Goal: Transaction & Acquisition: Obtain resource

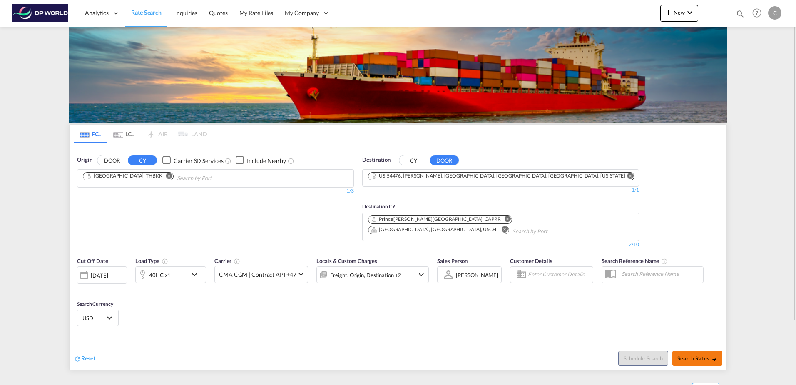
click at [694, 355] on span "Search Rates" at bounding box center [698, 358] width 40 height 7
type input "THBKK to 54476 / [DATE]"
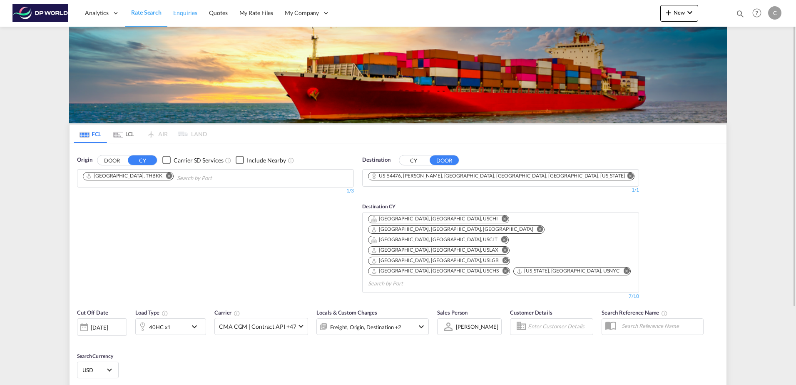
click at [178, 10] on span "Enquiries" at bounding box center [185, 12] width 24 height 7
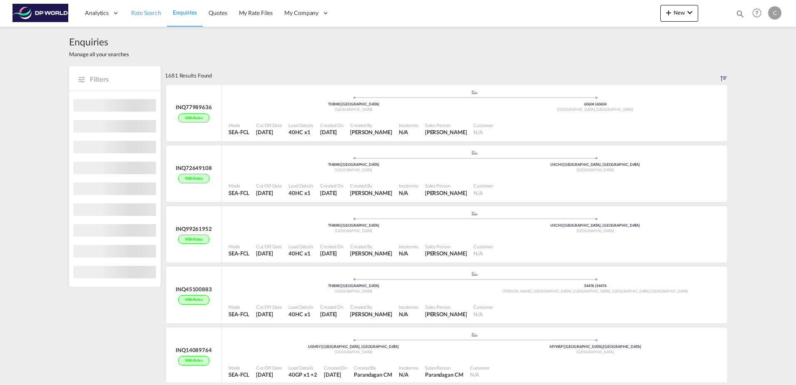
click at [147, 15] on span "Rate Search" at bounding box center [146, 12] width 30 height 7
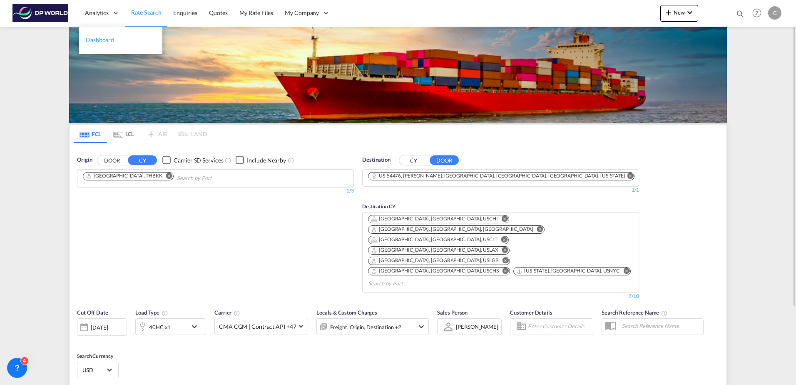
click at [95, 42] on span "Dashboard" at bounding box center [100, 39] width 28 height 7
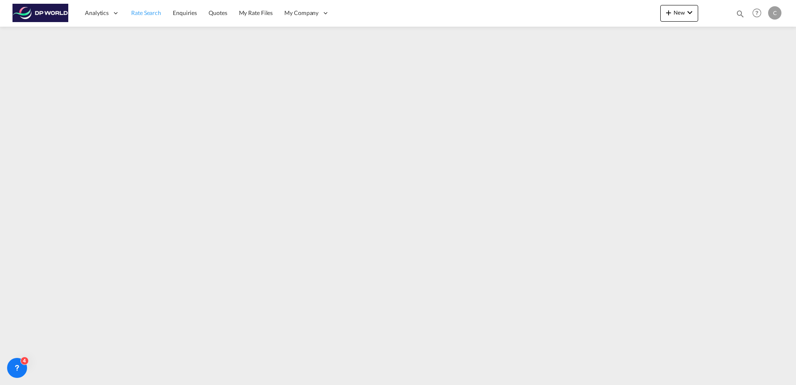
click at [134, 7] on link "Rate Search" at bounding box center [146, 13] width 42 height 27
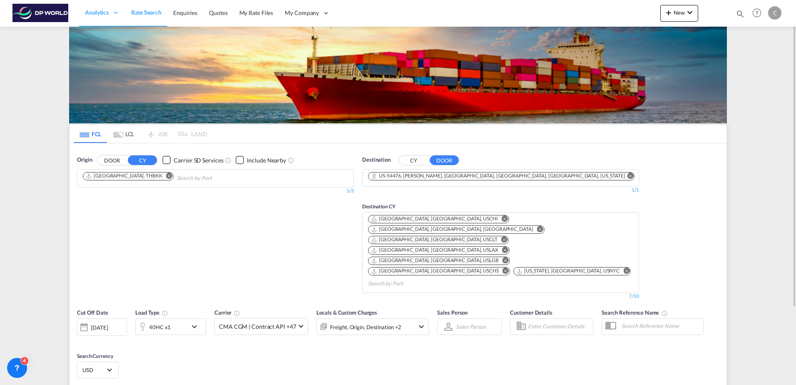
type input "THBKK to 54476 / [DATE]"
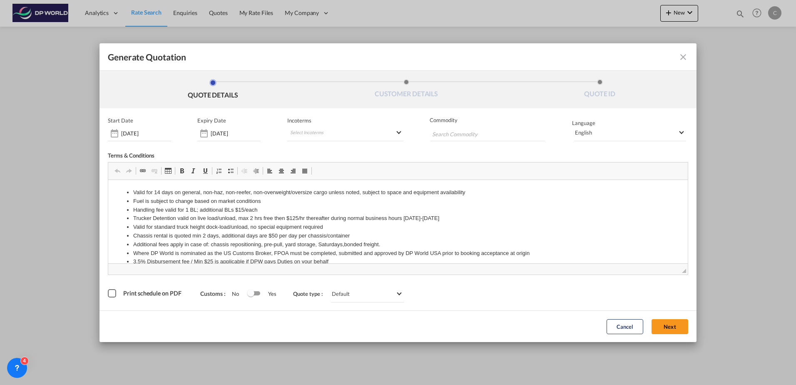
click at [667, 324] on button "Next" at bounding box center [670, 326] width 37 height 15
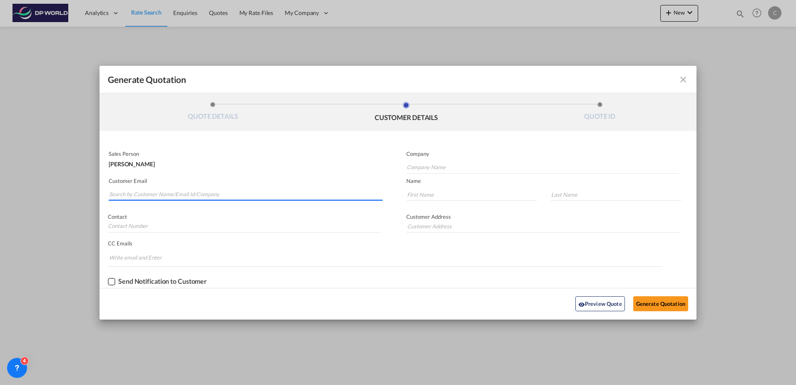
click at [185, 198] on input "Search by Customer Name/Email Id/Company" at bounding box center [246, 194] width 274 height 12
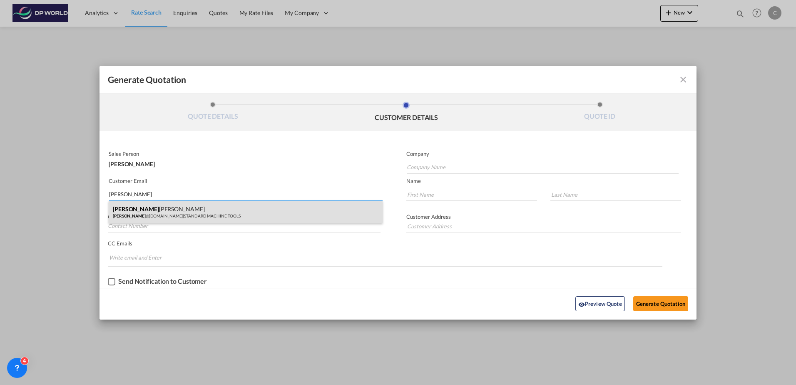
type input "colette"
click at [182, 208] on div "Colette Watson colette @stdmt.com | STANDARD MACHINE TOOLS" at bounding box center [246, 212] width 274 height 22
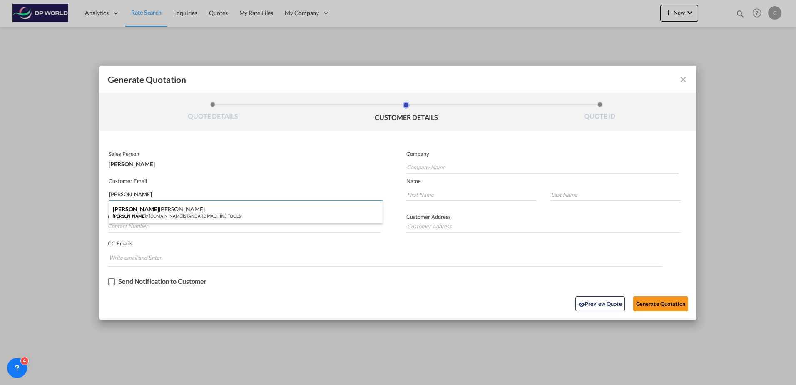
type input "STANDARD MACHINE TOOLS"
type input "colette@stdmt.com"
type input "Colette"
type input "Watson"
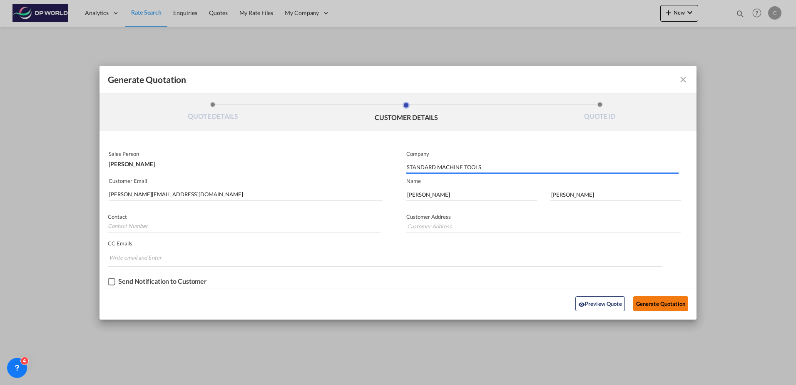
click at [673, 308] on button "Generate Quotation" at bounding box center [660, 303] width 55 height 15
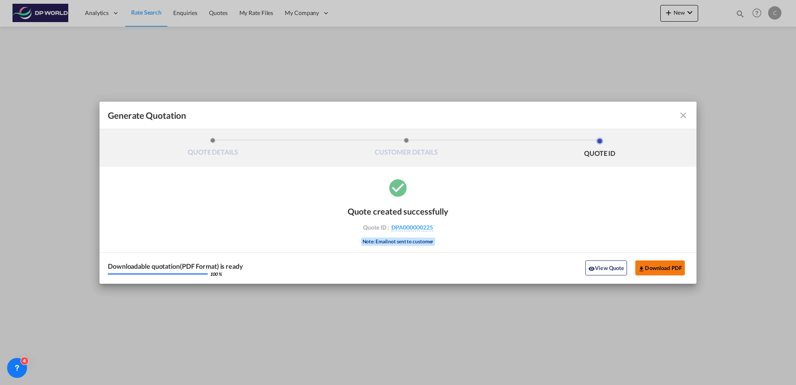
click at [660, 271] on button "Download PDF" at bounding box center [660, 267] width 50 height 15
click at [683, 114] on md-icon "icon-close fg-AAA8AD cursor m-0" at bounding box center [683, 115] width 10 height 10
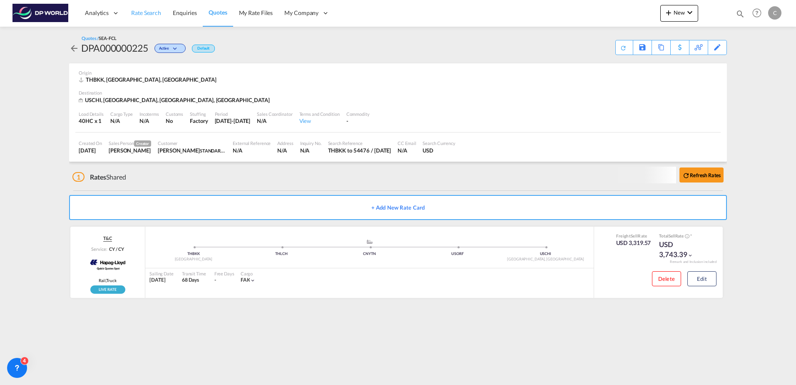
click at [149, 13] on span "Rate Search" at bounding box center [146, 12] width 30 height 7
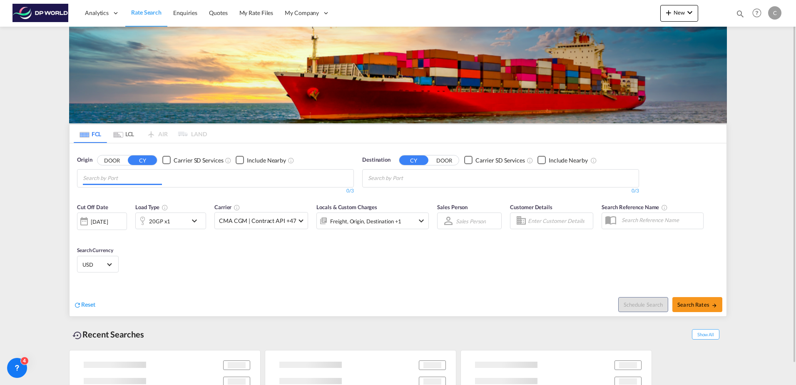
click at [130, 176] on input "Chips input." at bounding box center [122, 178] width 79 height 13
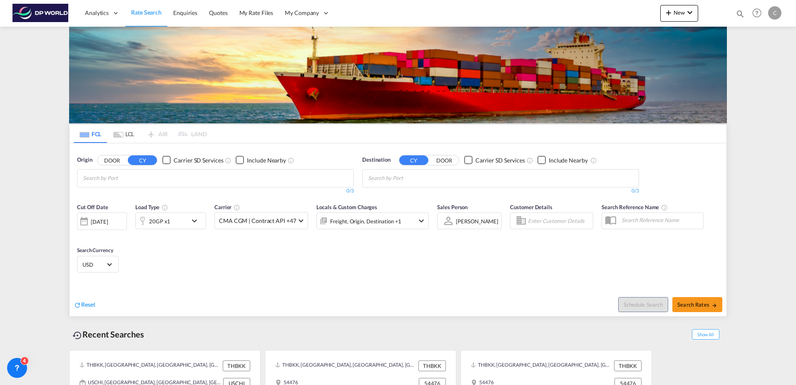
click at [125, 177] on body "Analytics Dashboard Rate Search Enquiries Quotes My Rate Files My Company" at bounding box center [398, 192] width 796 height 385
type input "ningbo"
click at [129, 199] on div "Ningbo China CNNGB" at bounding box center [147, 197] width 158 height 25
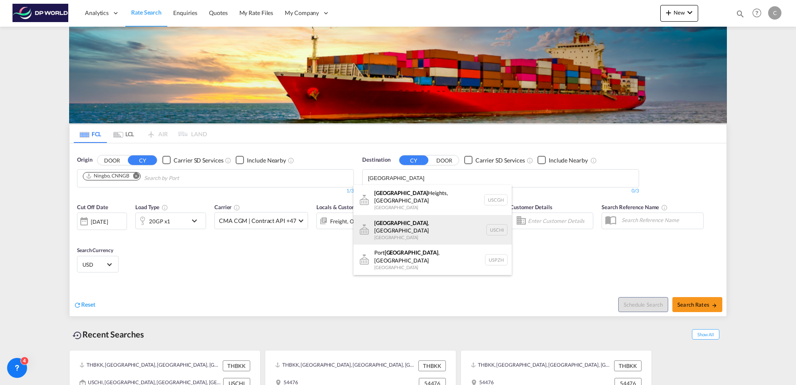
type input "chicago"
click at [409, 229] on div "Chicago , IL United States USCHI" at bounding box center [433, 230] width 158 height 30
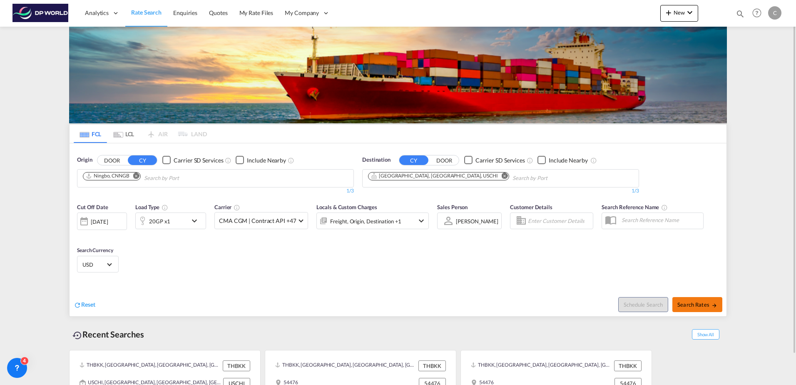
click at [712, 307] on md-icon "icon-arrow-right" at bounding box center [715, 305] width 6 height 6
type input "CNNGB to USCHI / 22 Sep 2025"
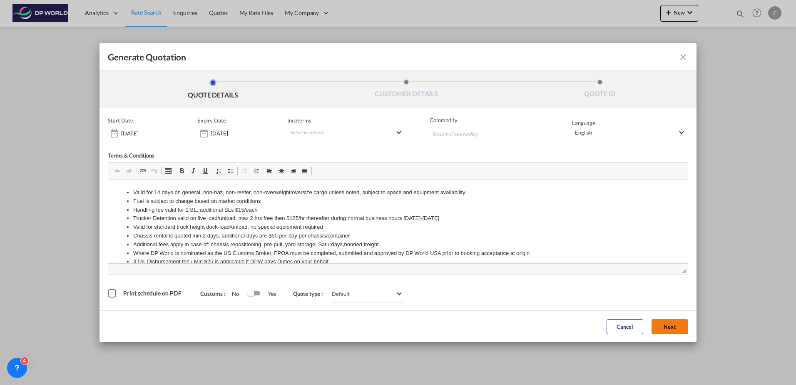
click at [666, 324] on button "Next" at bounding box center [670, 326] width 37 height 15
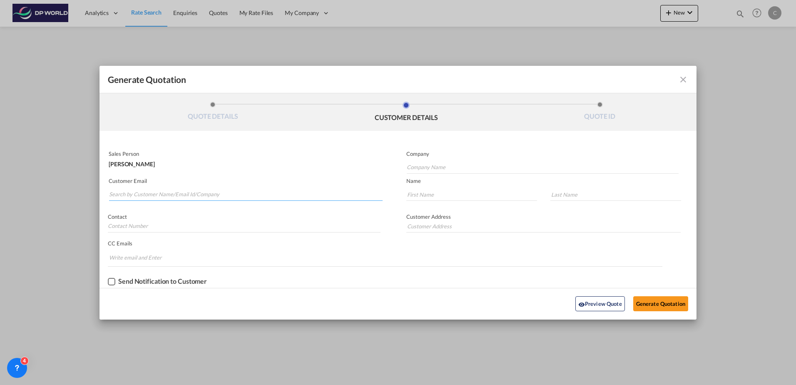
click at [156, 193] on input "Search by Customer Name/Email Id/Company" at bounding box center [246, 194] width 274 height 12
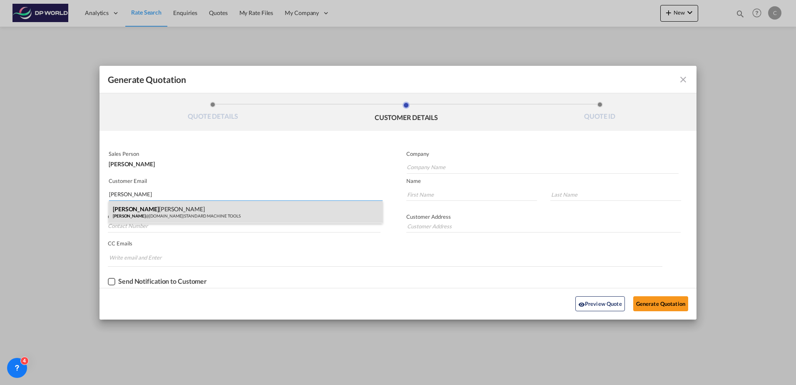
type input "colette"
click at [172, 214] on div "Colette Watson colette @stdmt.com | STANDARD MACHINE TOOLS" at bounding box center [246, 212] width 274 height 22
type input "STANDARD MACHINE TOOLS"
type input "colette@stdmt.com"
type input "Colette"
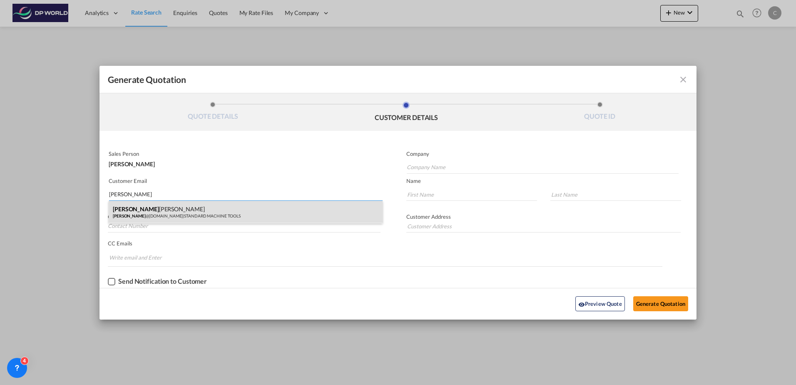
type input "Watson"
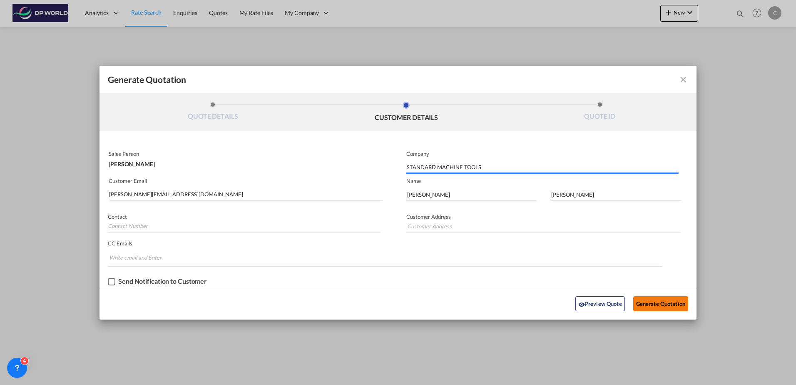
click at [638, 302] on button "Generate Quotation" at bounding box center [660, 303] width 55 height 15
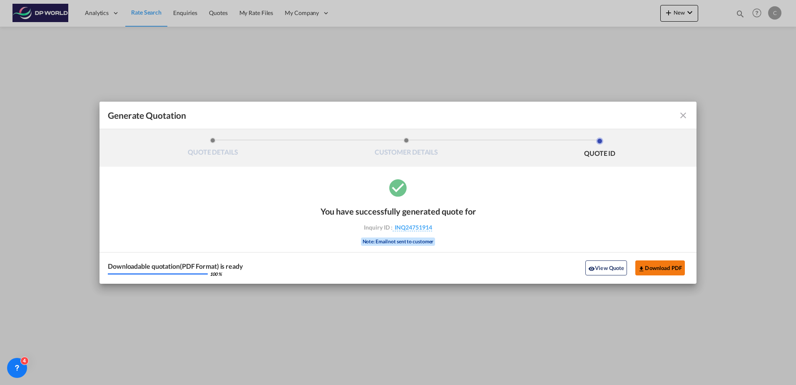
click at [667, 270] on button "Download PDF" at bounding box center [660, 267] width 50 height 15
click at [682, 115] on md-icon "icon-close fg-AAA8AD cursor m-0" at bounding box center [683, 115] width 10 height 10
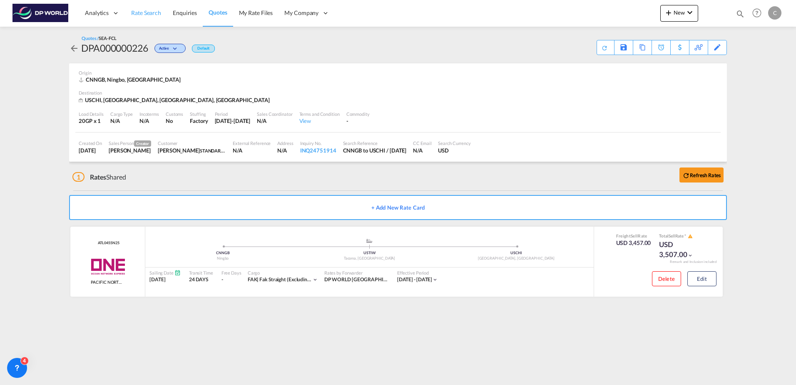
click at [161, 10] on link "Rate Search" at bounding box center [146, 13] width 42 height 27
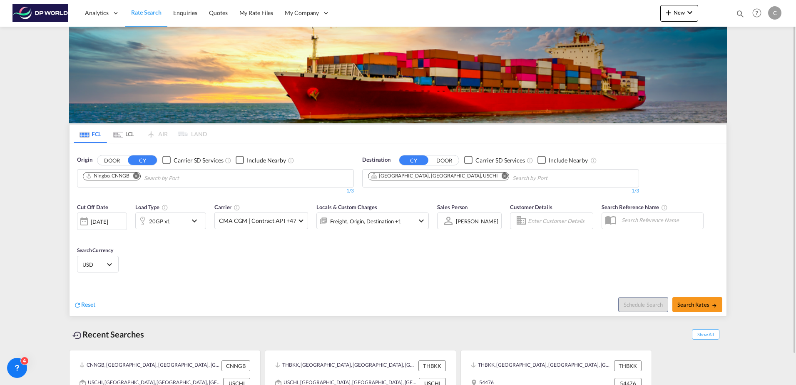
click at [137, 176] on md-icon "Remove" at bounding box center [136, 175] width 6 height 6
click at [137, 176] on input "Chips input." at bounding box center [122, 178] width 79 height 13
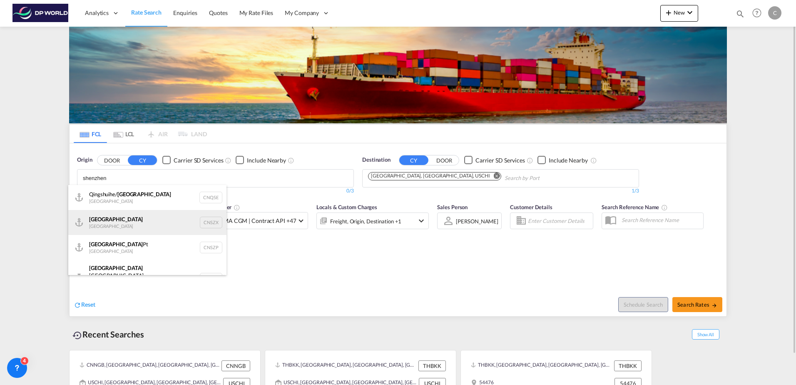
type input "shenzhen"
click at [147, 222] on div "Shenzhen China CNSZX" at bounding box center [147, 222] width 158 height 25
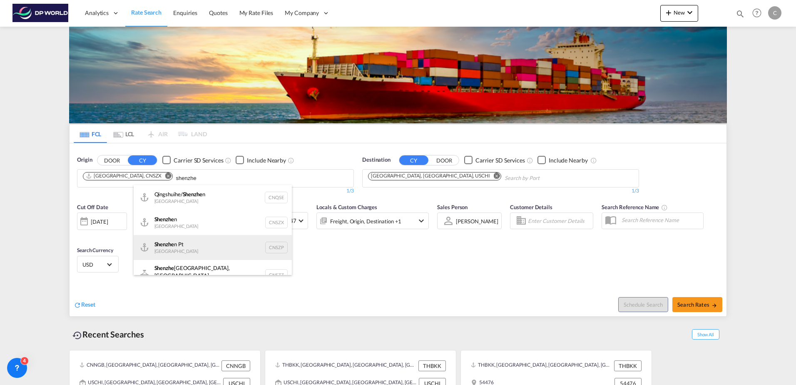
type input "shenzhe"
click at [194, 240] on div "Shenzhe n Pt China CNSZP" at bounding box center [213, 247] width 158 height 25
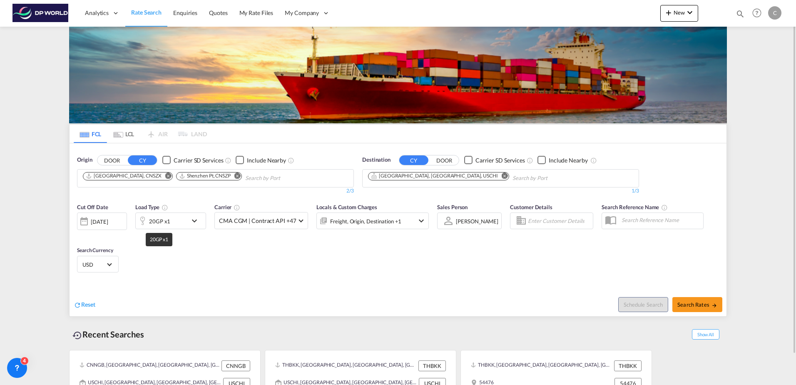
click at [166, 224] on div "20GP x1" at bounding box center [159, 221] width 21 height 12
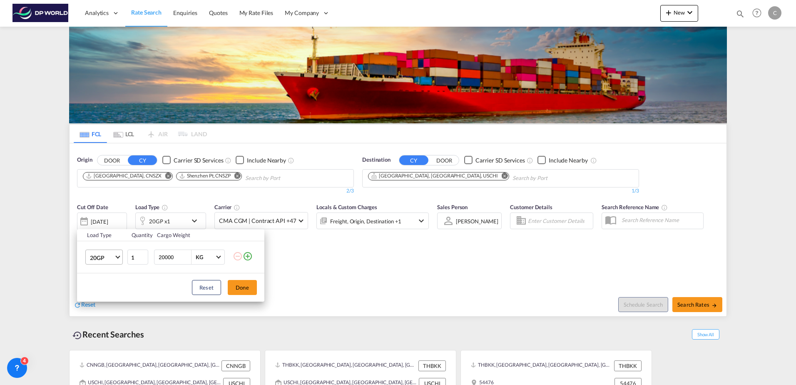
click at [117, 257] on span "Choose: \a20GP" at bounding box center [117, 256] width 5 height 5
click at [107, 295] on md-option "40HC" at bounding box center [111, 297] width 57 height 20
click at [246, 292] on button "Done" at bounding box center [242, 287] width 29 height 15
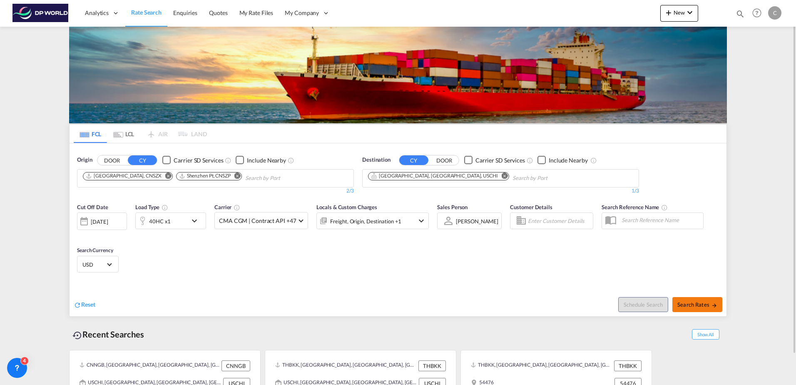
click at [695, 307] on span "Search Rates" at bounding box center [698, 304] width 40 height 7
type input "CNSZX,CNSZP to USCHI / 22 Sep 2025"
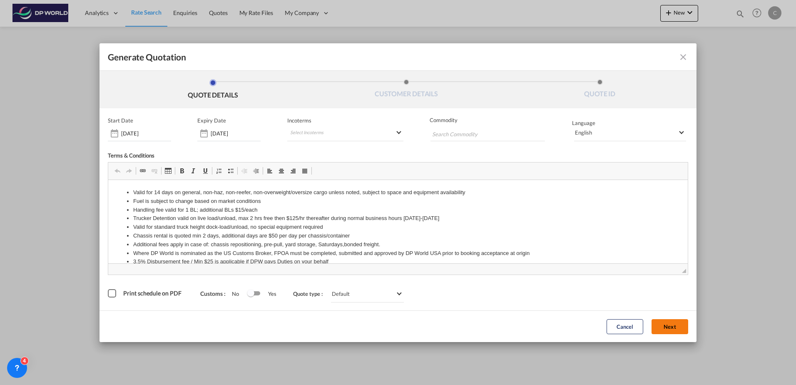
click at [668, 331] on button "Next" at bounding box center [670, 326] width 37 height 15
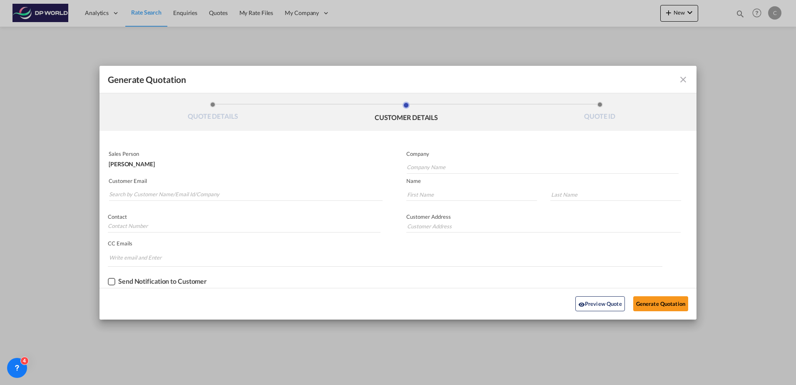
click at [177, 187] on md-autocomplete-wrap "Generate QuotationQUOTE ..." at bounding box center [246, 192] width 274 height 17
click at [178, 193] on input "Search by Customer Name/Email Id/Company" at bounding box center [246, 194] width 274 height 12
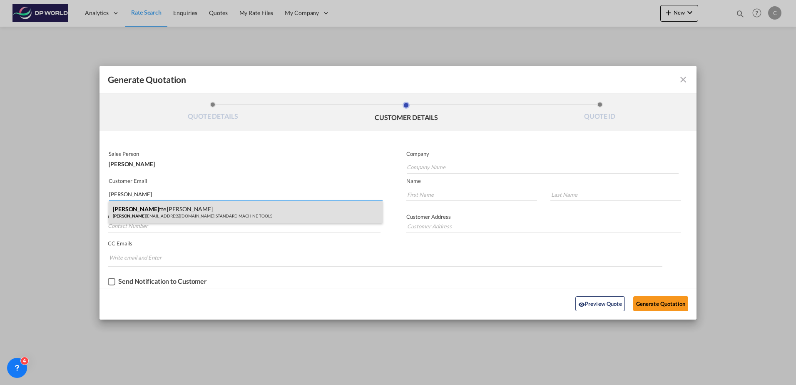
type input "cole"
click at [179, 207] on div "Cole tte Watson cole tte@stdmt.com | STANDARD MACHINE TOOLS" at bounding box center [246, 212] width 274 height 22
type input "STANDARD MACHINE TOOLS"
type input "colette@stdmt.com"
type input "Colette"
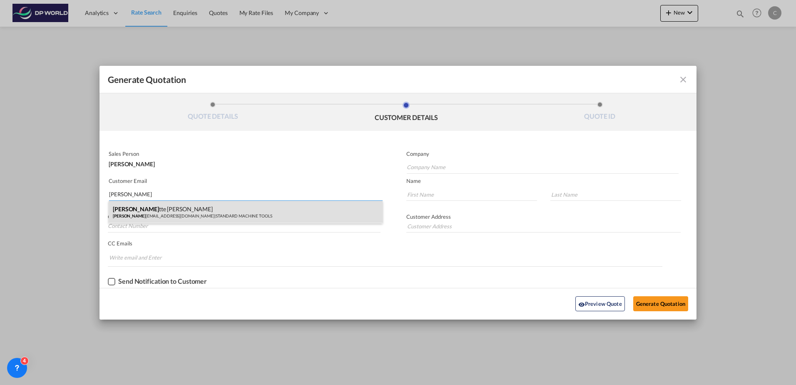
type input "Watson"
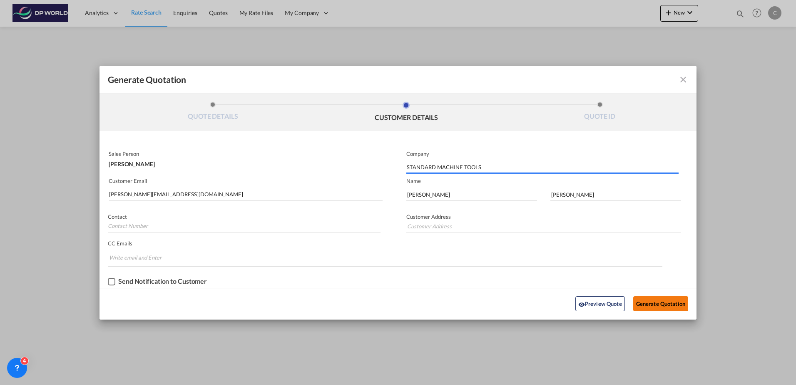
click at [658, 304] on button "Generate Quotation" at bounding box center [660, 303] width 55 height 15
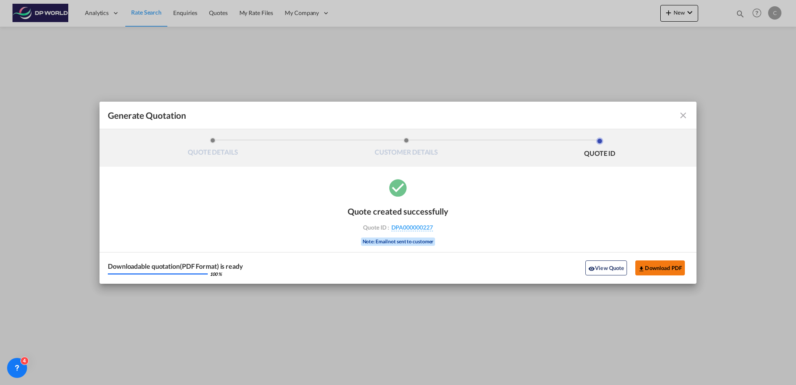
click at [651, 267] on button "Download PDF" at bounding box center [660, 267] width 50 height 15
click at [683, 117] on md-icon "icon-close fg-AAA8AD cursor m-0" at bounding box center [683, 115] width 10 height 10
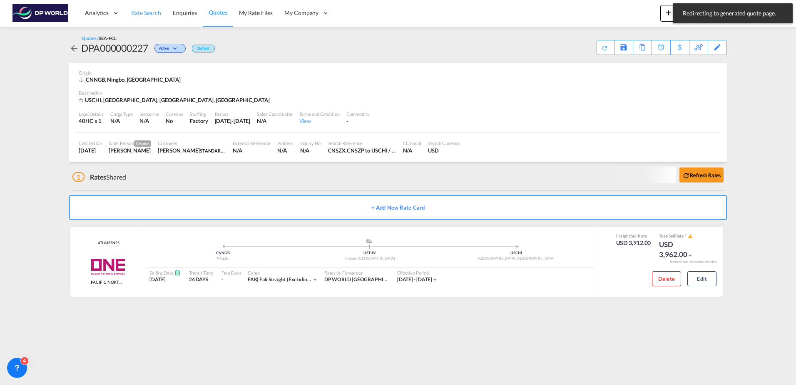
click at [152, 13] on span "Rate Search" at bounding box center [146, 12] width 30 height 7
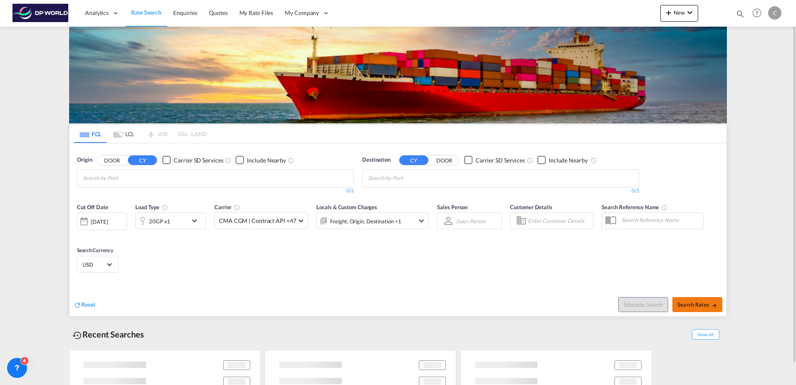
click at [683, 311] on button "Search Rates" at bounding box center [698, 304] width 50 height 15
click at [202, 178] on md-chips at bounding box center [215, 177] width 276 height 17
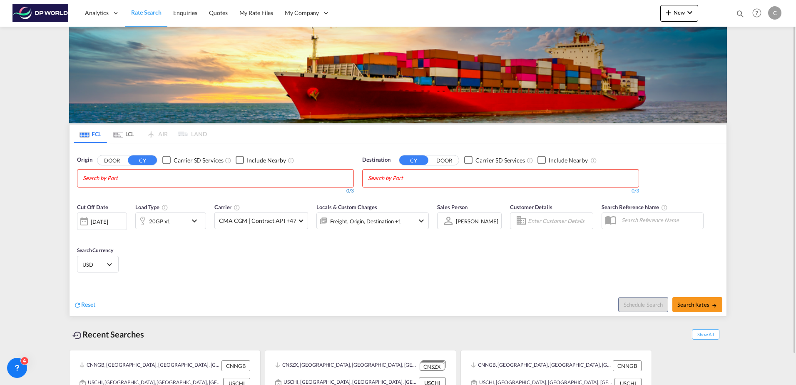
click at [154, 189] on div "0/3" at bounding box center [215, 190] width 277 height 7
click at [151, 184] on body "Analytics Dashboard Rate Search Enquiries Quotes My Rate Files My Company" at bounding box center [398, 192] width 796 height 385
click at [121, 179] on body "Analytics Dashboard Rate Search Enquiries Quotes My Rate Files My Company" at bounding box center [398, 192] width 796 height 385
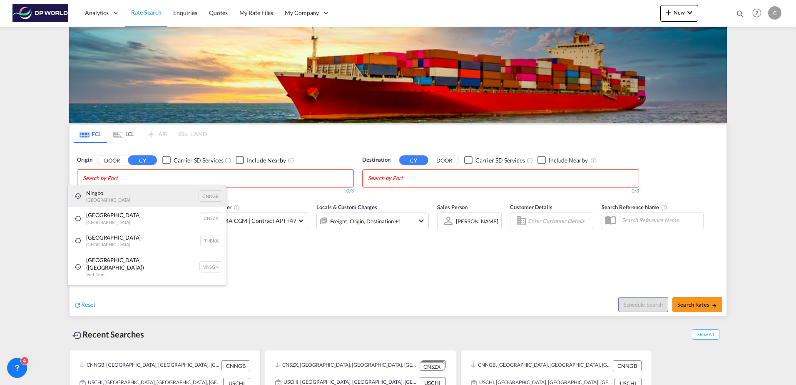
click at [115, 199] on div "Ningbo China CNNGB" at bounding box center [147, 196] width 158 height 22
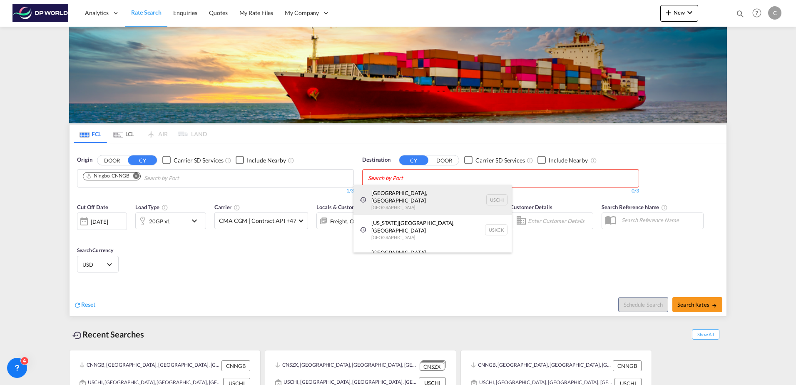
click at [415, 200] on div "Chicago, IL United States USCHI" at bounding box center [433, 200] width 158 height 30
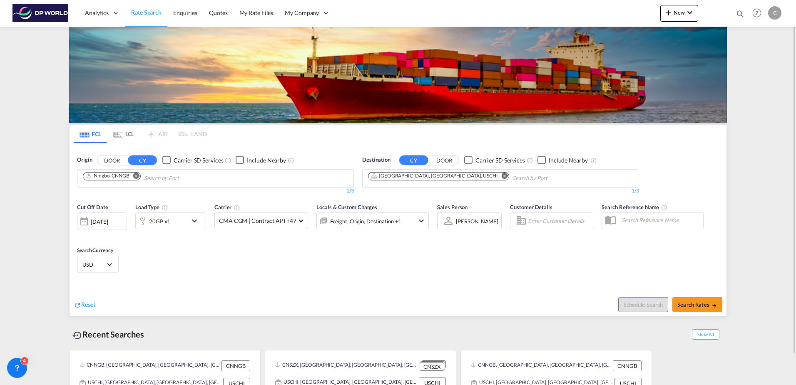
click at [172, 222] on div "20GP x1" at bounding box center [162, 220] width 52 height 17
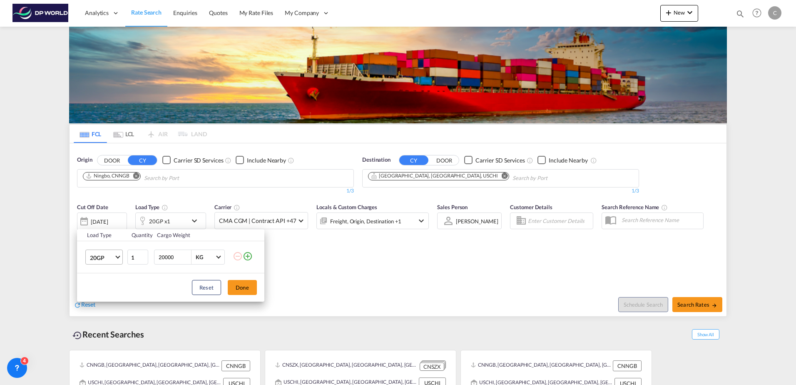
click at [108, 258] on span "20GP" at bounding box center [102, 258] width 24 height 8
click at [107, 294] on md-option "40HC" at bounding box center [111, 297] width 57 height 20
click at [703, 308] on div "Load Type Quantity Cargo Weight 40HC 1 20000 KG KG Load type addition is restri…" at bounding box center [398, 192] width 796 height 385
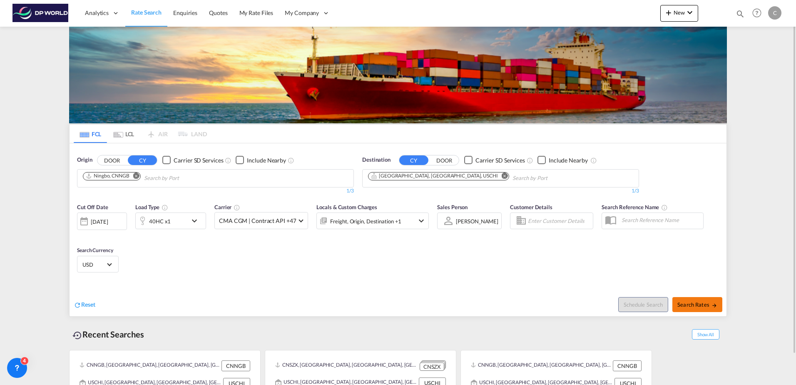
click at [703, 308] on button "Search Rates" at bounding box center [698, 304] width 50 height 15
type input "CNNGB to USCHI / 22 Sep 2025"
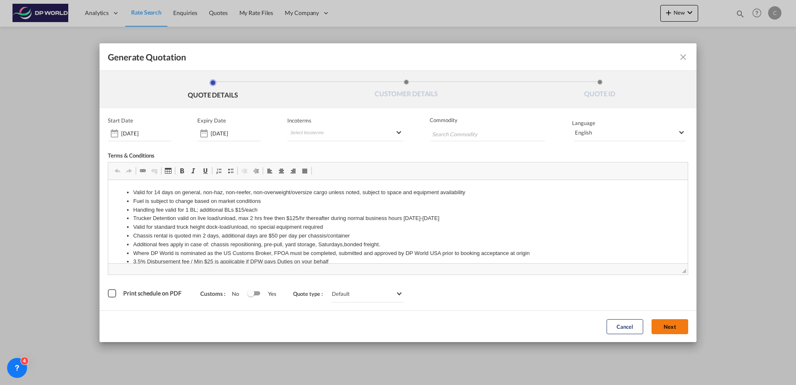
click at [683, 324] on button "Next" at bounding box center [670, 326] width 37 height 15
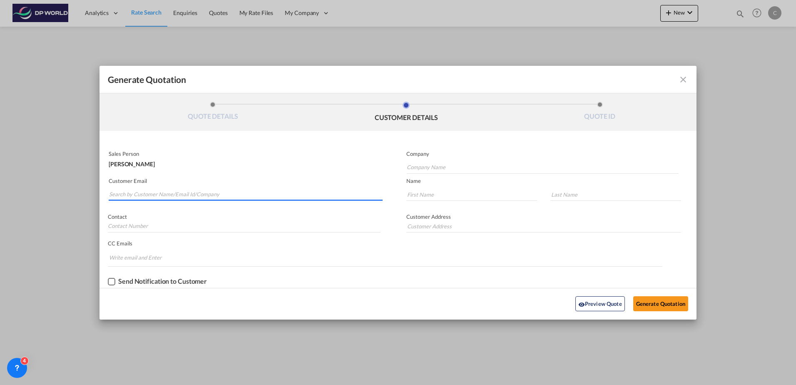
click at [184, 195] on input "Search by Customer Name/Email Id/Company" at bounding box center [246, 194] width 274 height 12
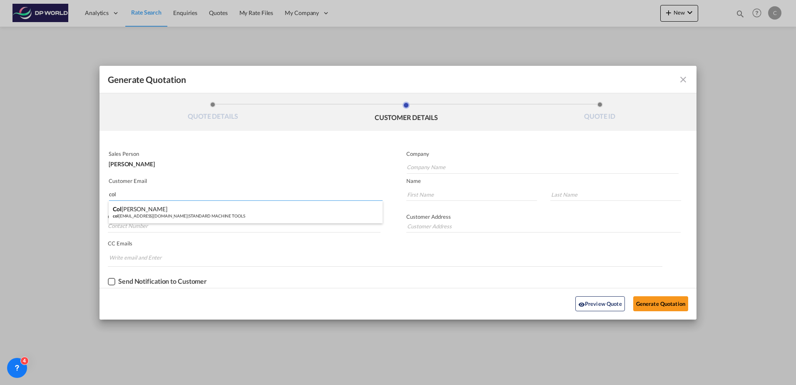
type input "col"
click at [186, 212] on div "Col ette Watson col ette@stdmt.com | STANDARD MACHINE TOOLS" at bounding box center [246, 212] width 274 height 22
type input "STANDARD MACHINE TOOLS"
type input "colette@stdmt.com"
type input "Colette"
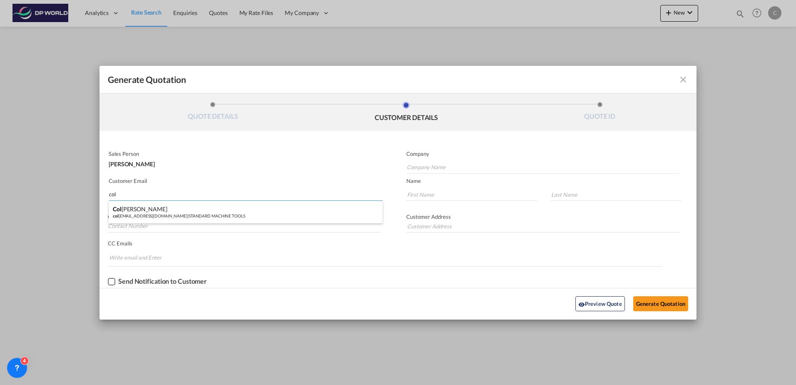
type input "Watson"
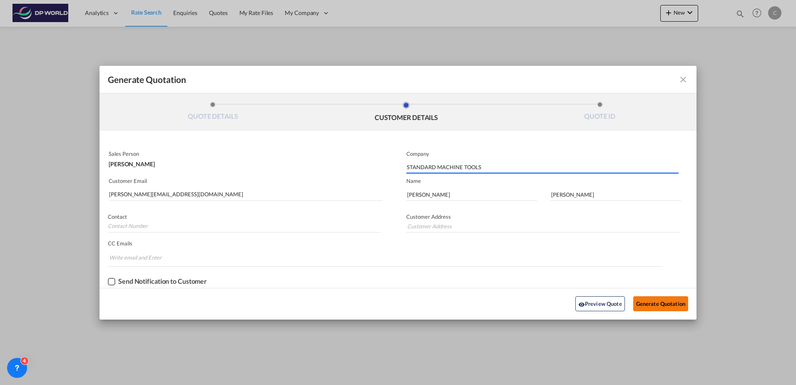
click at [653, 307] on button "Generate Quotation" at bounding box center [660, 303] width 55 height 15
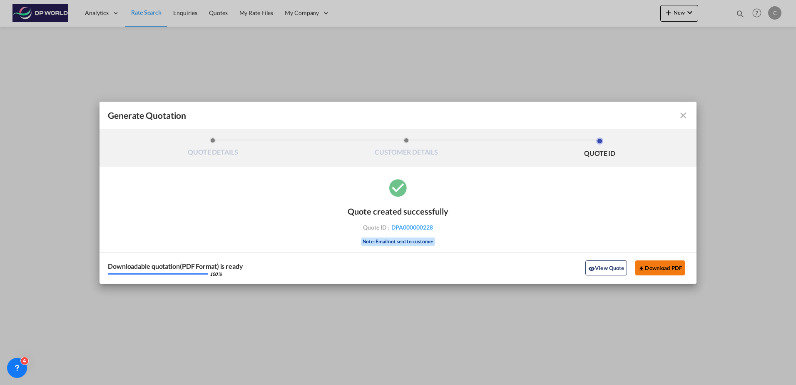
click at [668, 271] on button "Download PDF" at bounding box center [660, 267] width 50 height 15
click at [683, 114] on md-icon "icon-close fg-AAA8AD cursor m-0" at bounding box center [683, 115] width 10 height 10
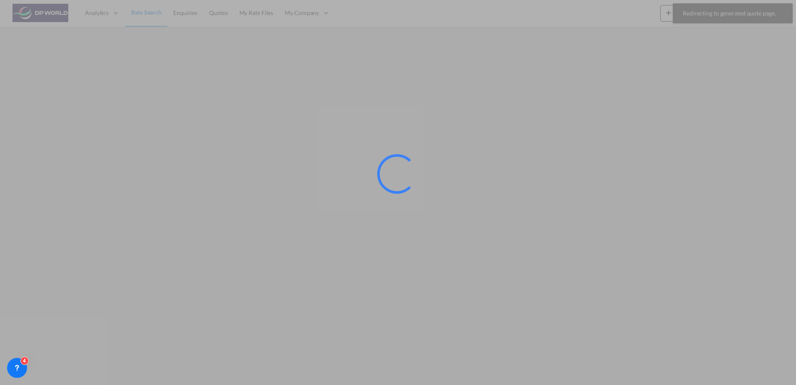
click at [145, 12] on div at bounding box center [398, 192] width 796 height 385
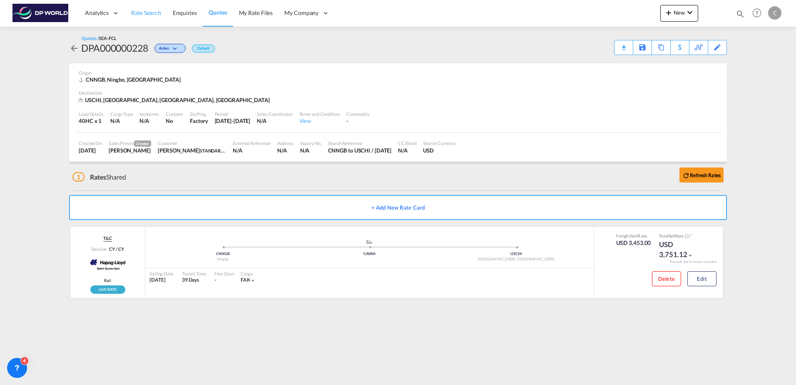
click at [142, 9] on span "Rate Search" at bounding box center [146, 13] width 30 height 8
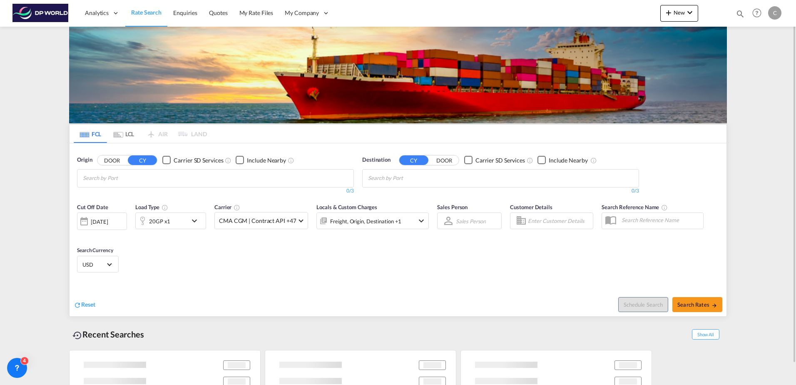
click at [149, 180] on input "Chips input." at bounding box center [122, 178] width 79 height 13
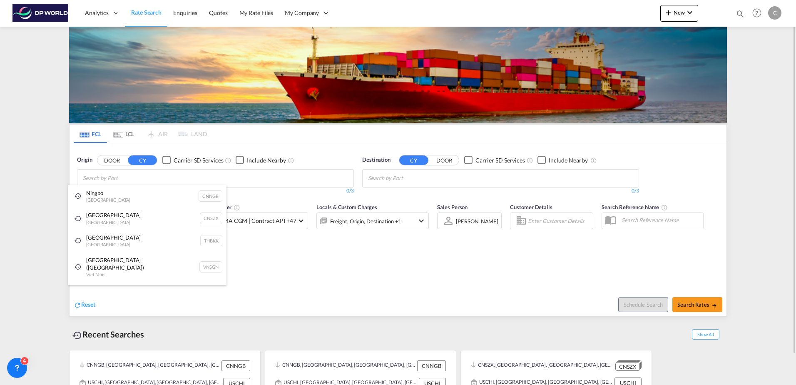
paste input "Nhava Sheva"
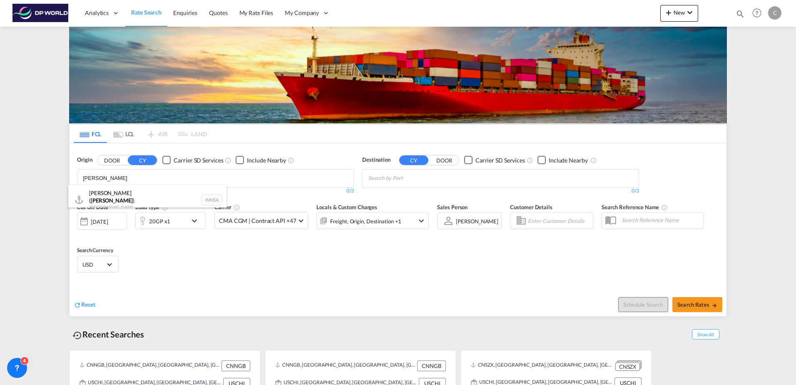
type input "Nhava Sheva"
drag, startPoint x: 223, startPoint y: 212, endPoint x: 199, endPoint y: 191, distance: 32.2
click at [222, 212] on div "Carrier CMA CGM | Contract API +47 Online Rates 6 All (26) CMA CGM | Contract A…" at bounding box center [261, 216] width 94 height 27
click at [190, 185] on body "Analytics Dashboard Rate Search Enquiries Quotes My Rate Files My Company" at bounding box center [398, 192] width 796 height 385
click at [155, 202] on div "Jawaharlal Nehru ( Nhava Sheva ) India INNSA" at bounding box center [147, 200] width 158 height 30
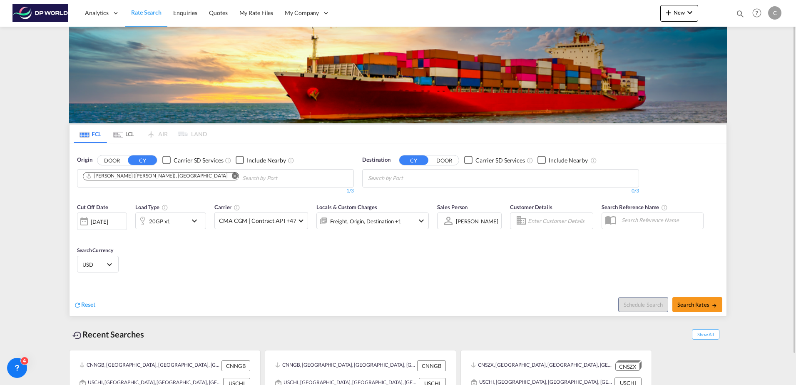
click at [438, 182] on input "Chips input." at bounding box center [407, 178] width 79 height 13
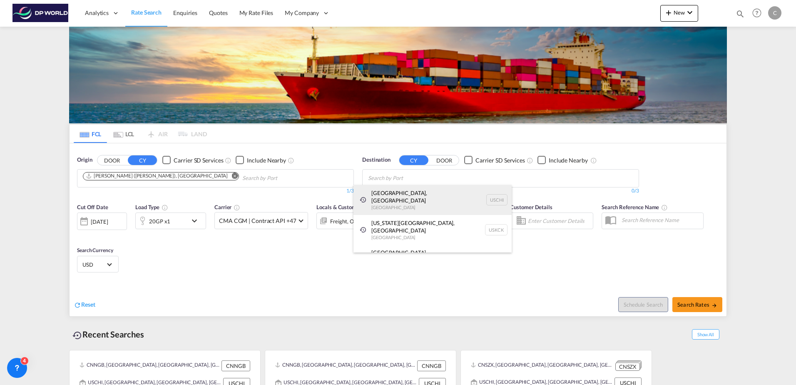
click at [420, 193] on div "Chicago, IL United States USCHI" at bounding box center [433, 200] width 158 height 30
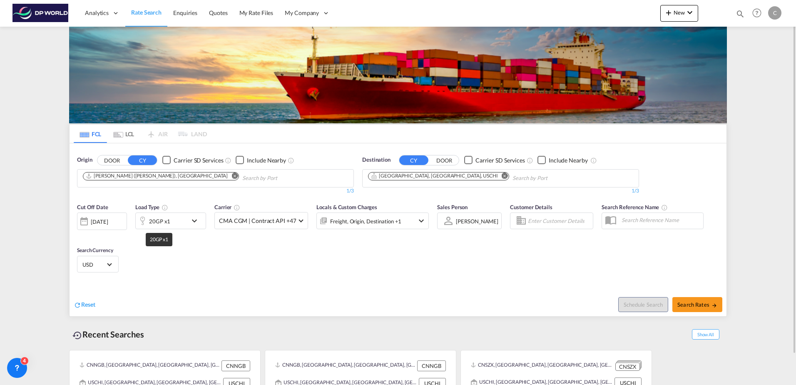
click at [163, 227] on div "20GP x1" at bounding box center [159, 221] width 21 height 12
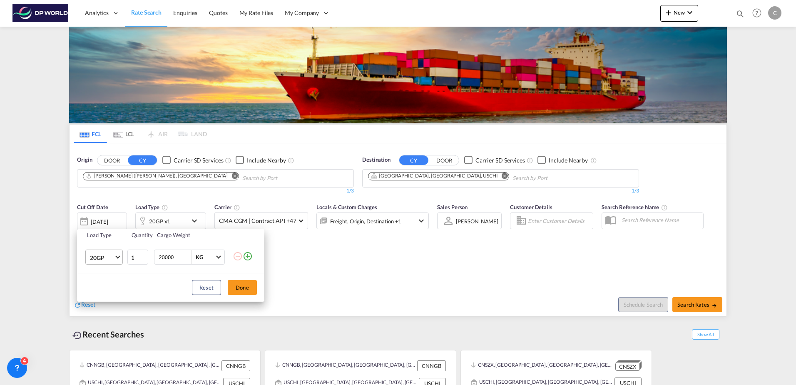
click at [107, 257] on span "20GP" at bounding box center [102, 258] width 24 height 8
click at [108, 302] on md-option "40HC" at bounding box center [111, 297] width 57 height 20
click at [242, 279] on div "Reset Done" at bounding box center [170, 287] width 187 height 28
click at [239, 284] on button "Done" at bounding box center [242, 287] width 29 height 15
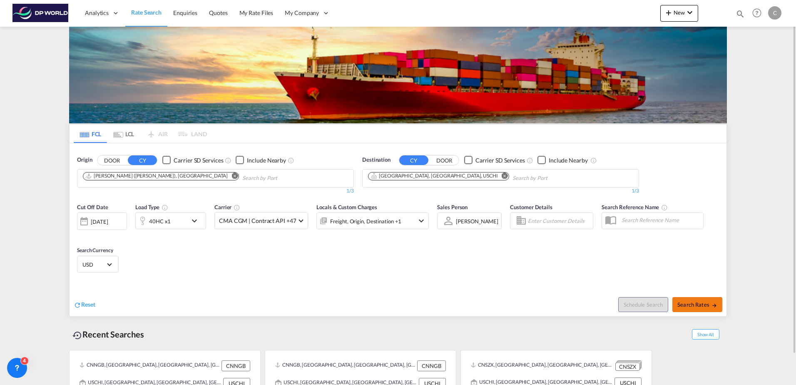
click at [684, 305] on span "Search Rates" at bounding box center [698, 304] width 40 height 7
type input "INNSA to USCHI / 22 Sep 2025"
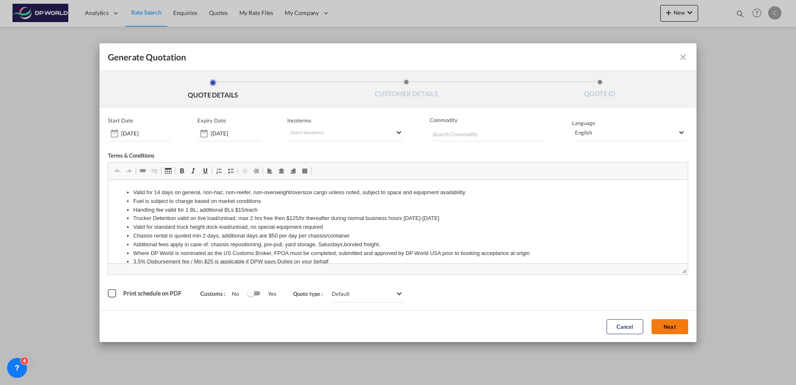
click at [662, 324] on button "Next" at bounding box center [670, 326] width 37 height 15
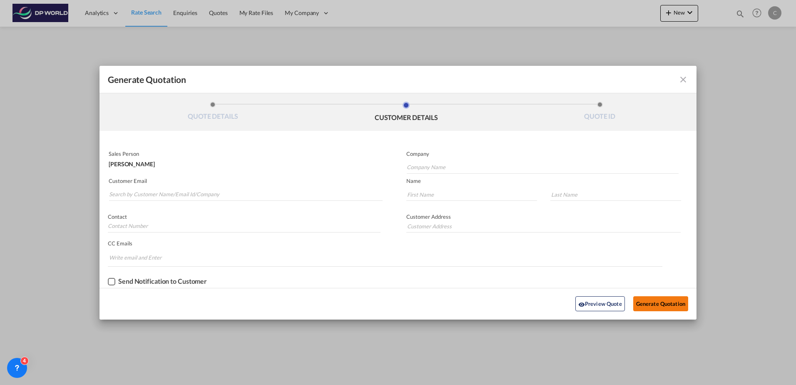
click at [659, 305] on button "Generate Quotation" at bounding box center [660, 303] width 55 height 15
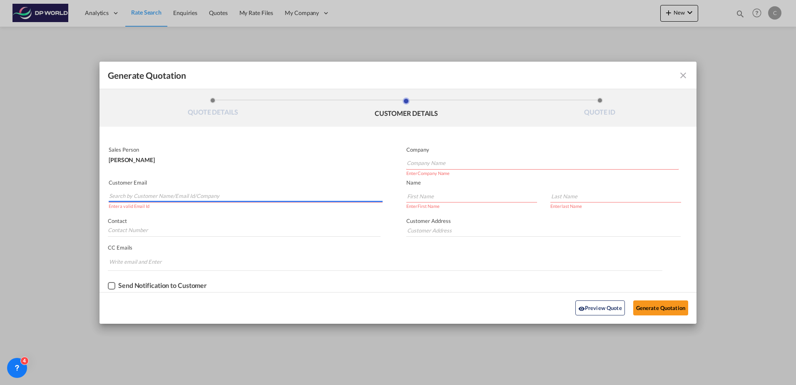
click at [267, 195] on input "Search by Customer Name/Email Id/Company" at bounding box center [246, 196] width 274 height 12
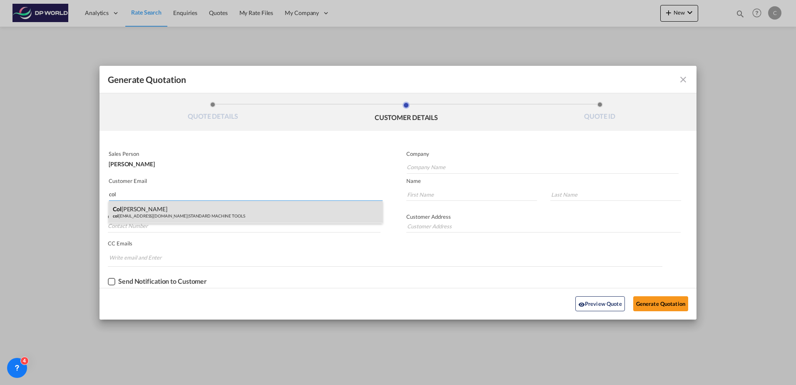
type input "col"
click at [224, 211] on div "Col ette Watson col ette@stdmt.com | STANDARD MACHINE TOOLS" at bounding box center [246, 212] width 274 height 22
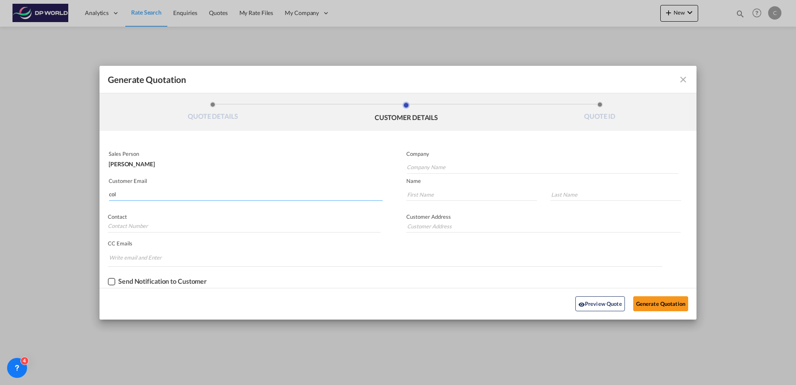
type input "STANDARD MACHINE TOOLS"
type input "colette@stdmt.com"
type input "Colette"
type input "Watson"
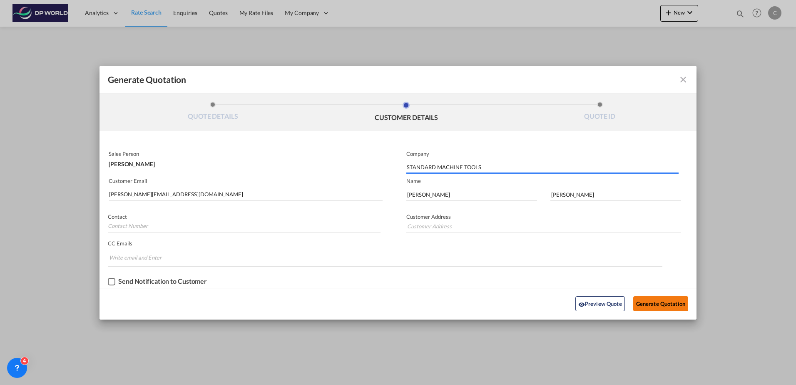
click at [648, 304] on button "Generate Quotation" at bounding box center [660, 303] width 55 height 15
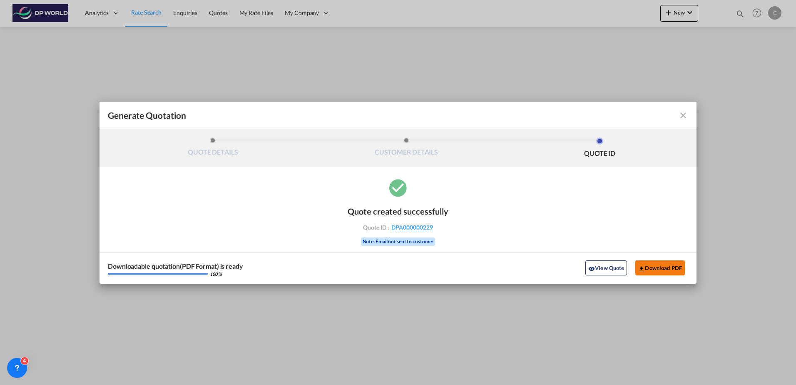
click at [648, 261] on button "Download PDF" at bounding box center [660, 267] width 50 height 15
